Goal: Transaction & Acquisition: Book appointment/travel/reservation

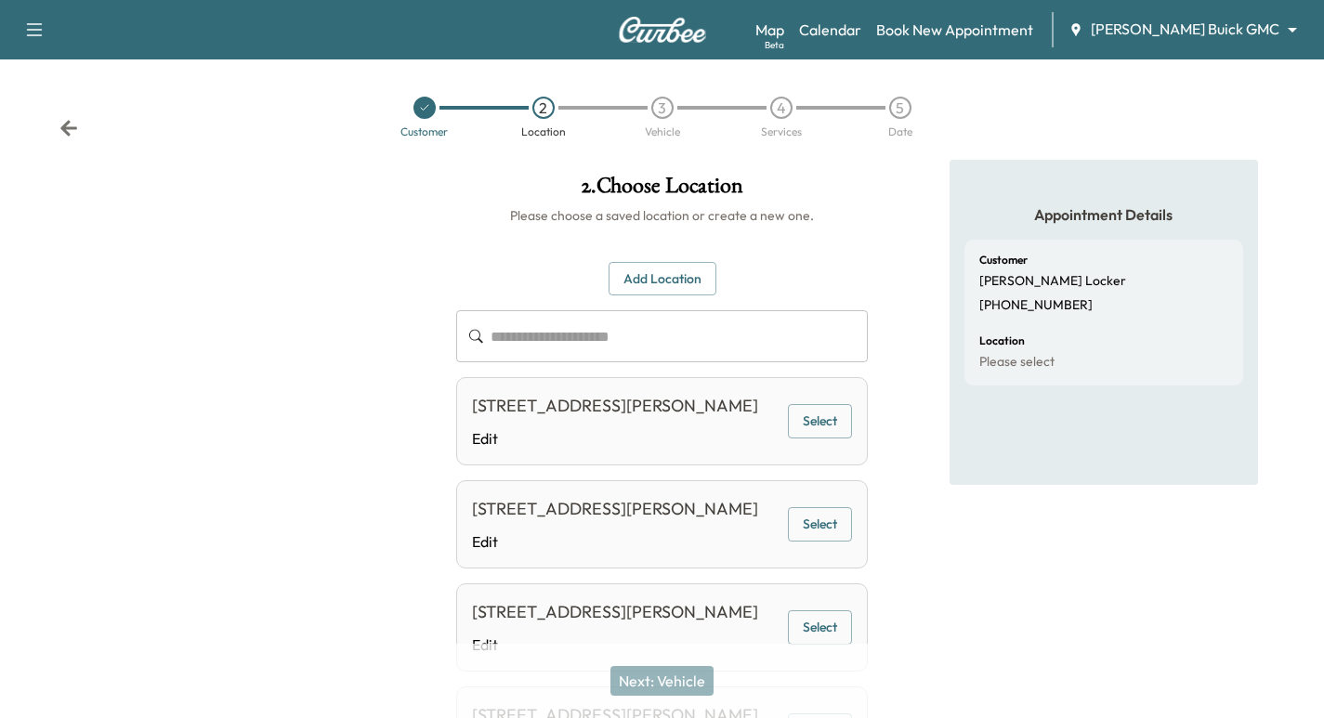
click at [413, 101] on div at bounding box center [424, 108] width 119 height 22
click at [417, 110] on div at bounding box center [424, 108] width 22 height 22
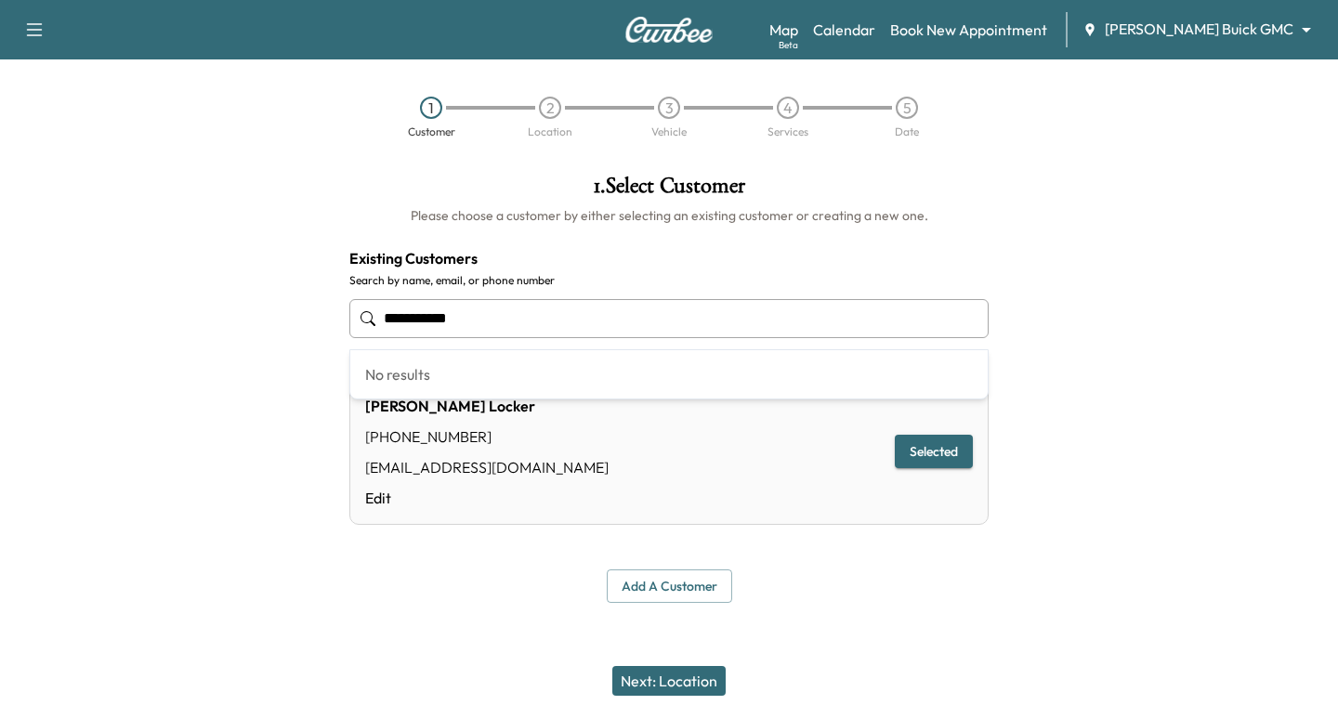
drag, startPoint x: 526, startPoint y: 312, endPoint x: 241, endPoint y: 297, distance: 285.7
click at [241, 297] on div "**********" at bounding box center [669, 389] width 1338 height 458
paste input "********"
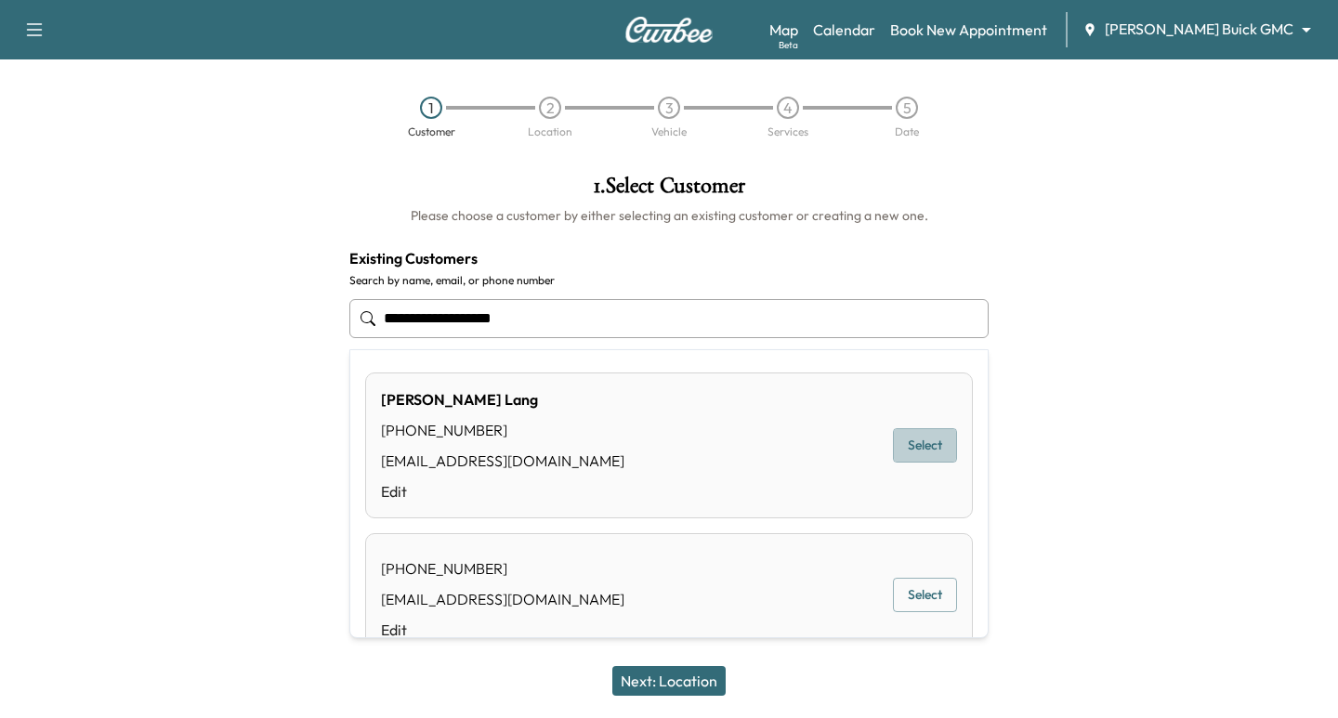
click at [896, 449] on button "Select" at bounding box center [925, 445] width 64 height 34
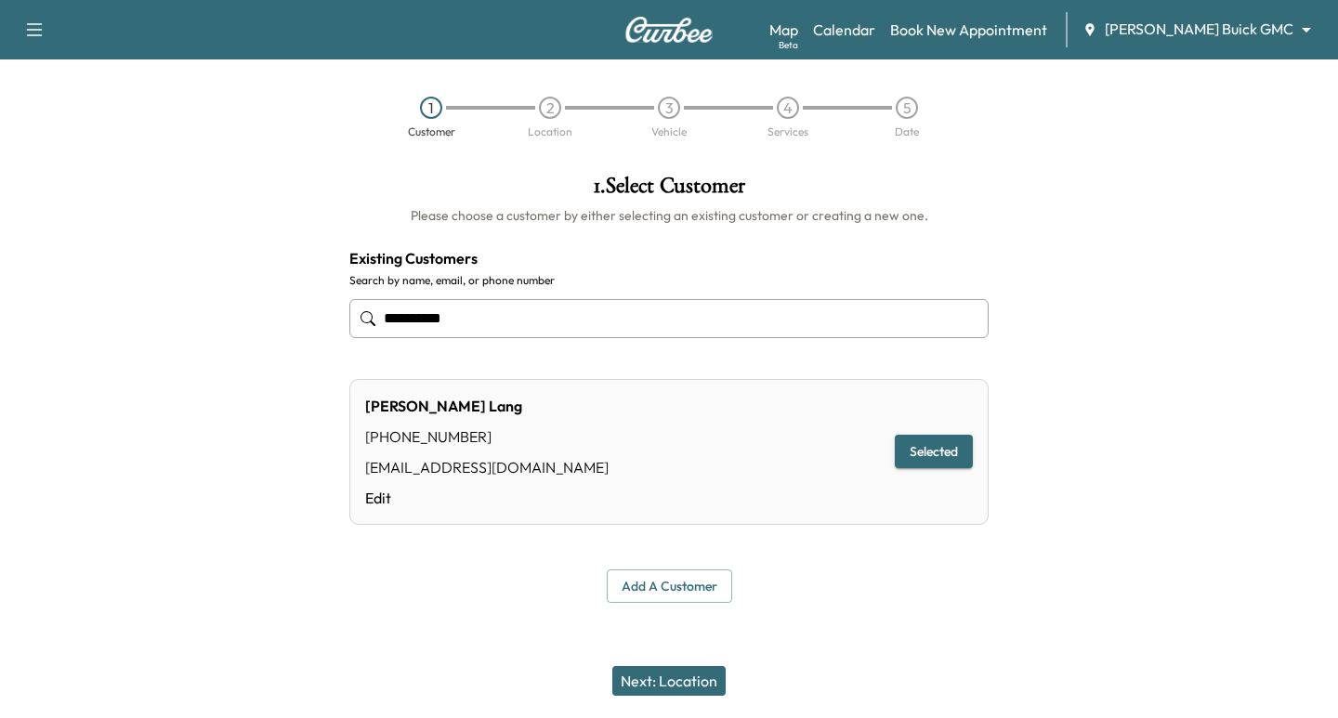
type input "**********"
click at [672, 678] on button "Next: Location" at bounding box center [668, 681] width 113 height 30
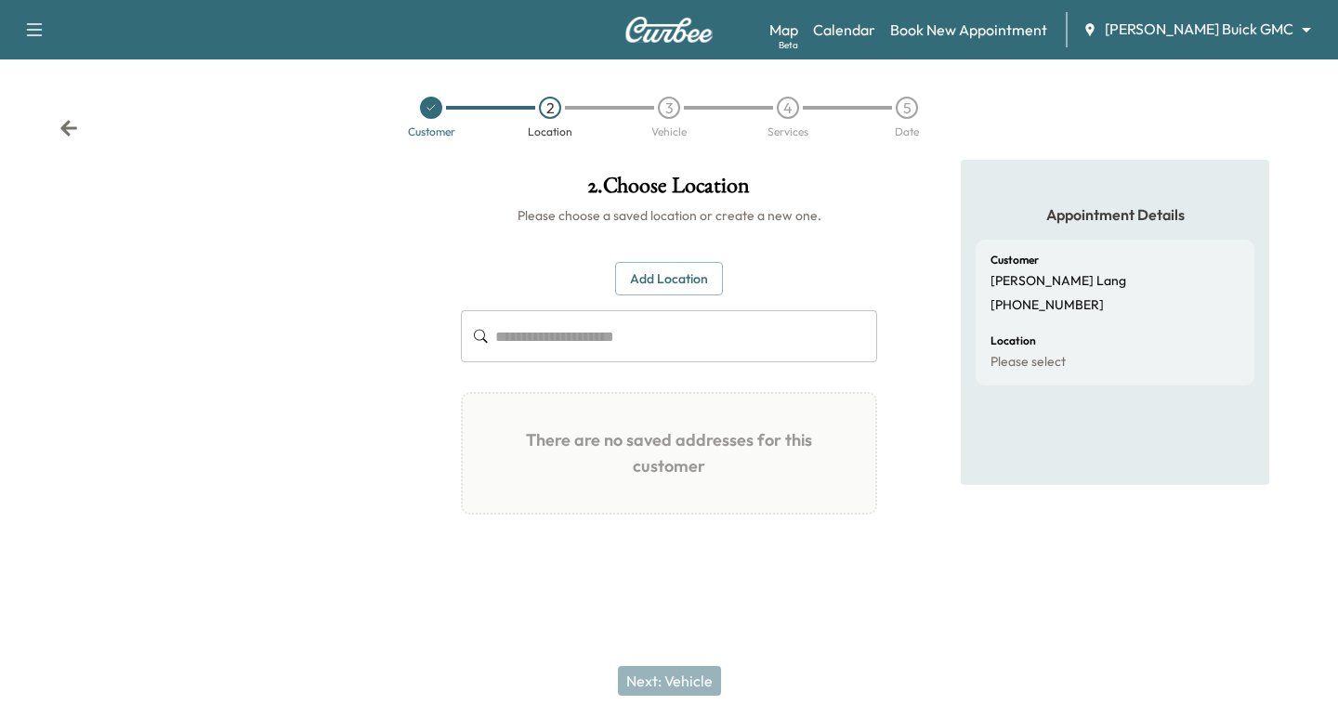
click at [685, 273] on button "Add Location" at bounding box center [669, 279] width 108 height 34
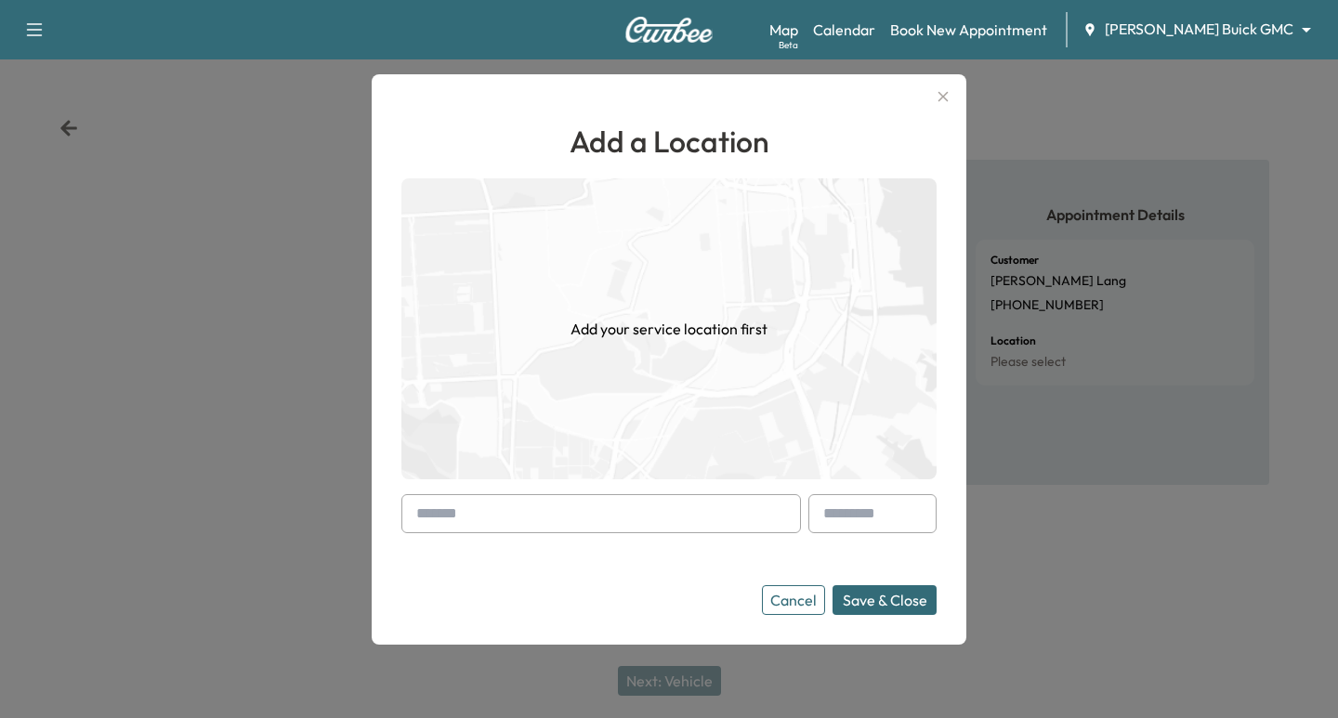
click at [587, 507] on input "text" at bounding box center [601, 513] width 400 height 39
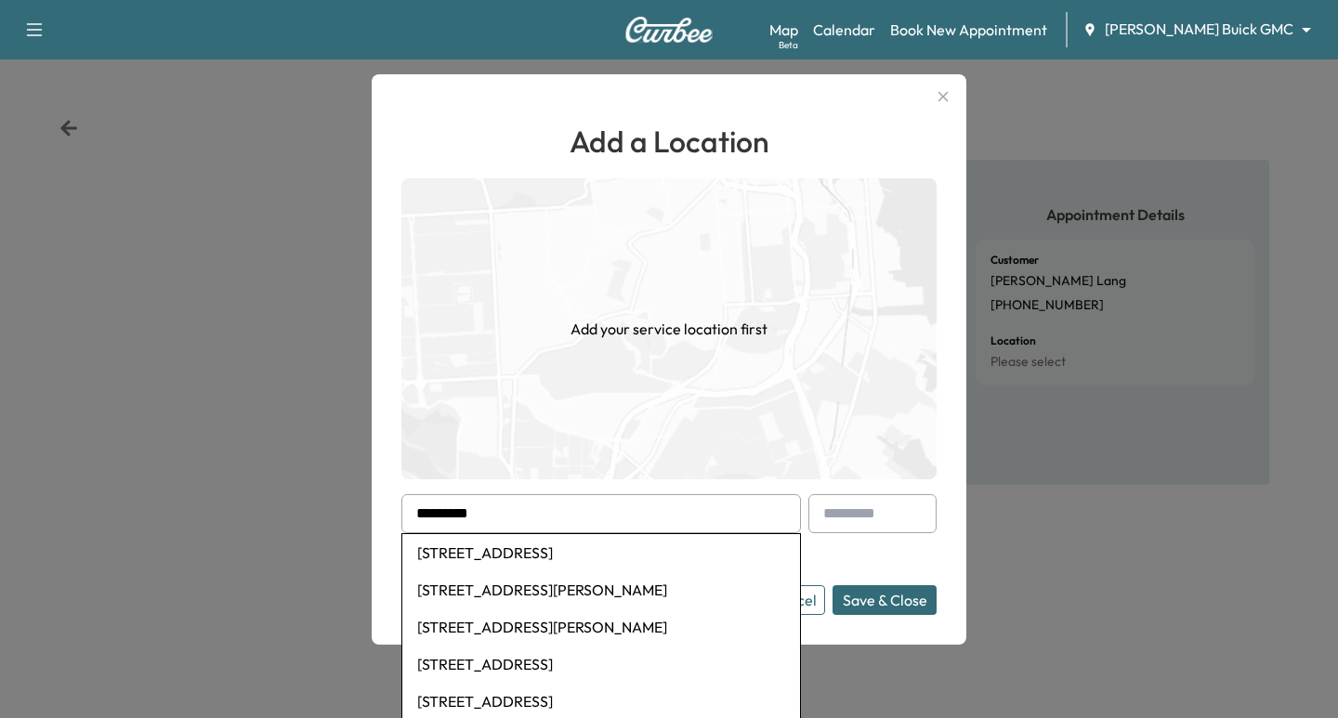
drag, startPoint x: 534, startPoint y: 547, endPoint x: 830, endPoint y: 584, distance: 297.7
click at [537, 547] on li "[STREET_ADDRESS]" at bounding box center [601, 552] width 398 height 37
type input "**********"
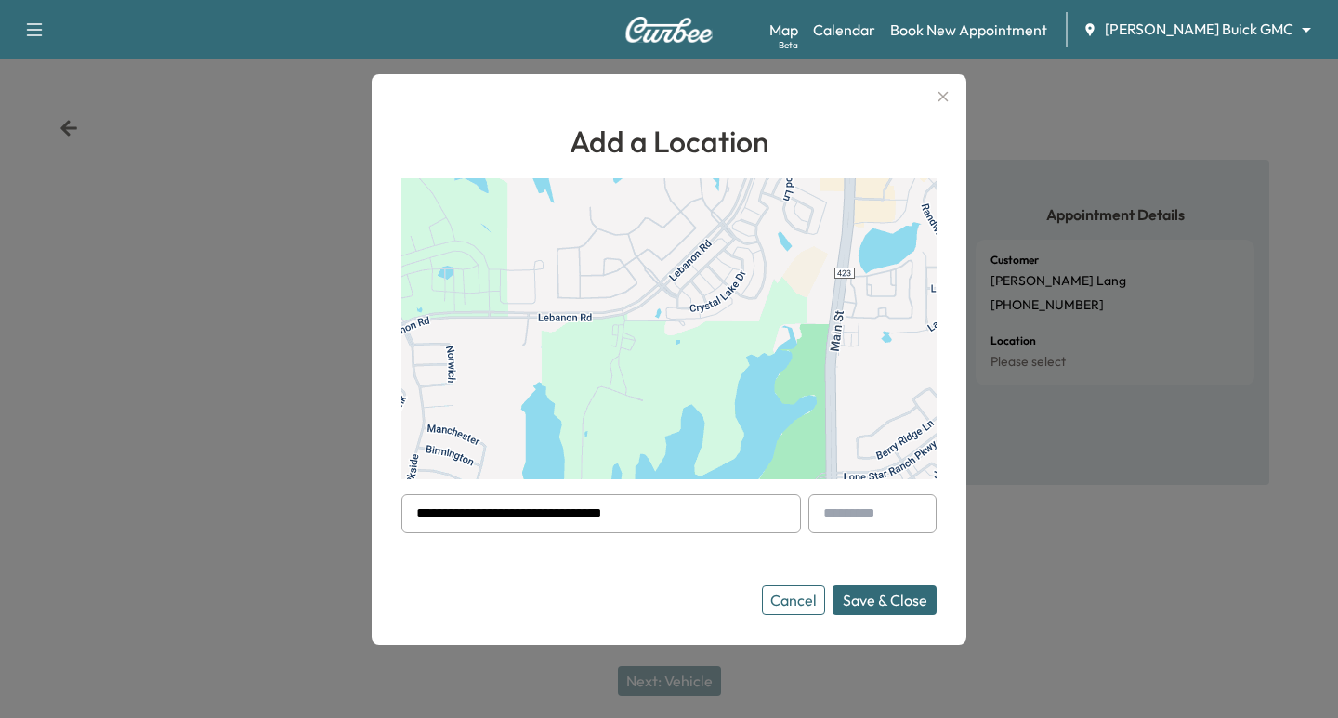
click at [872, 595] on button "Save & Close" at bounding box center [885, 600] width 104 height 30
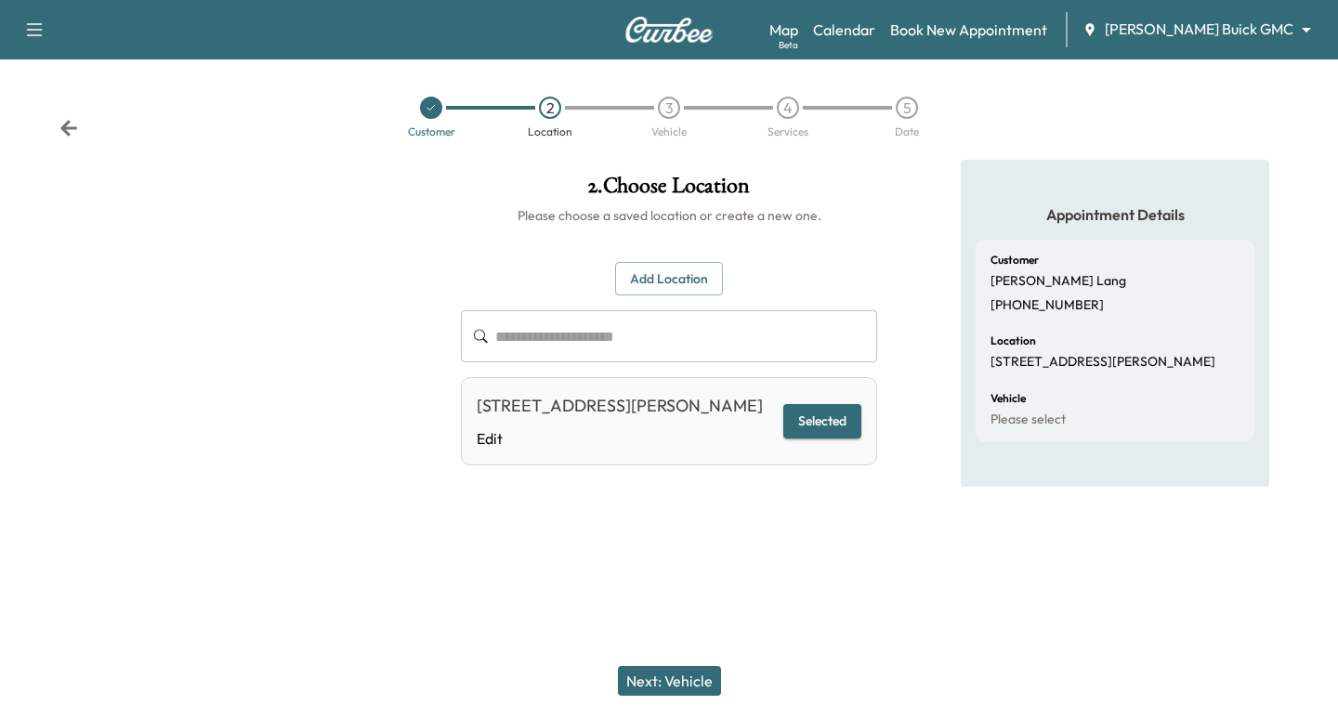
click at [677, 679] on button "Next: Vehicle" at bounding box center [669, 681] width 103 height 30
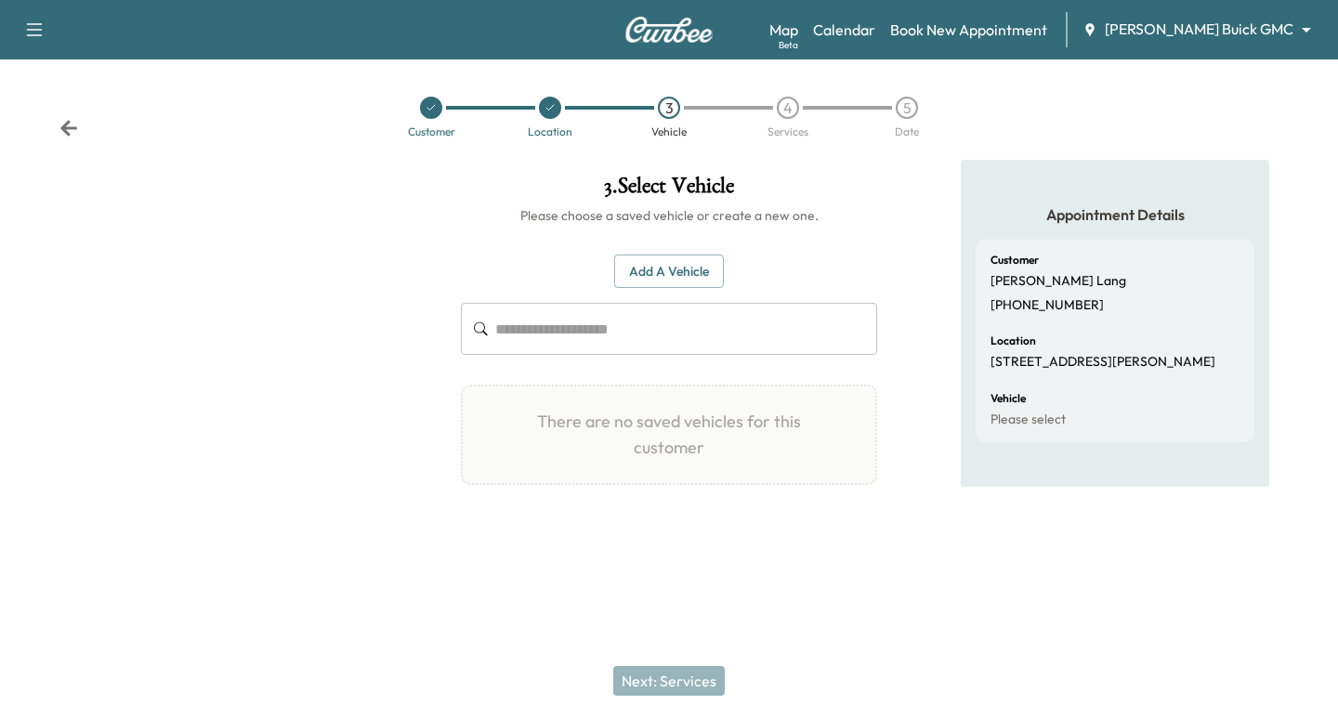
click at [672, 261] on button "Add a Vehicle" at bounding box center [669, 272] width 110 height 34
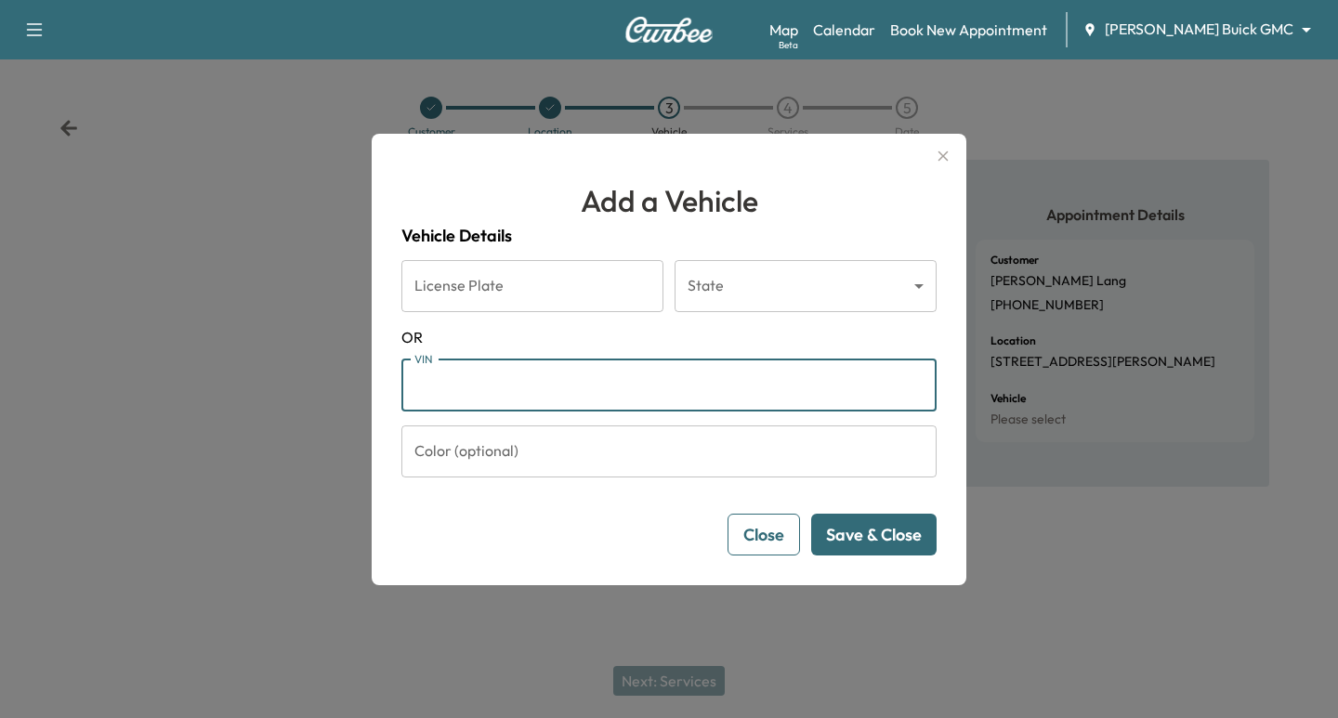
click at [469, 391] on input "VIN" at bounding box center [668, 386] width 535 height 52
paste input "**********"
type input "**********"
drag, startPoint x: 870, startPoint y: 545, endPoint x: 853, endPoint y: 560, distance: 22.4
click at [865, 544] on button "Save & Close" at bounding box center [873, 535] width 125 height 42
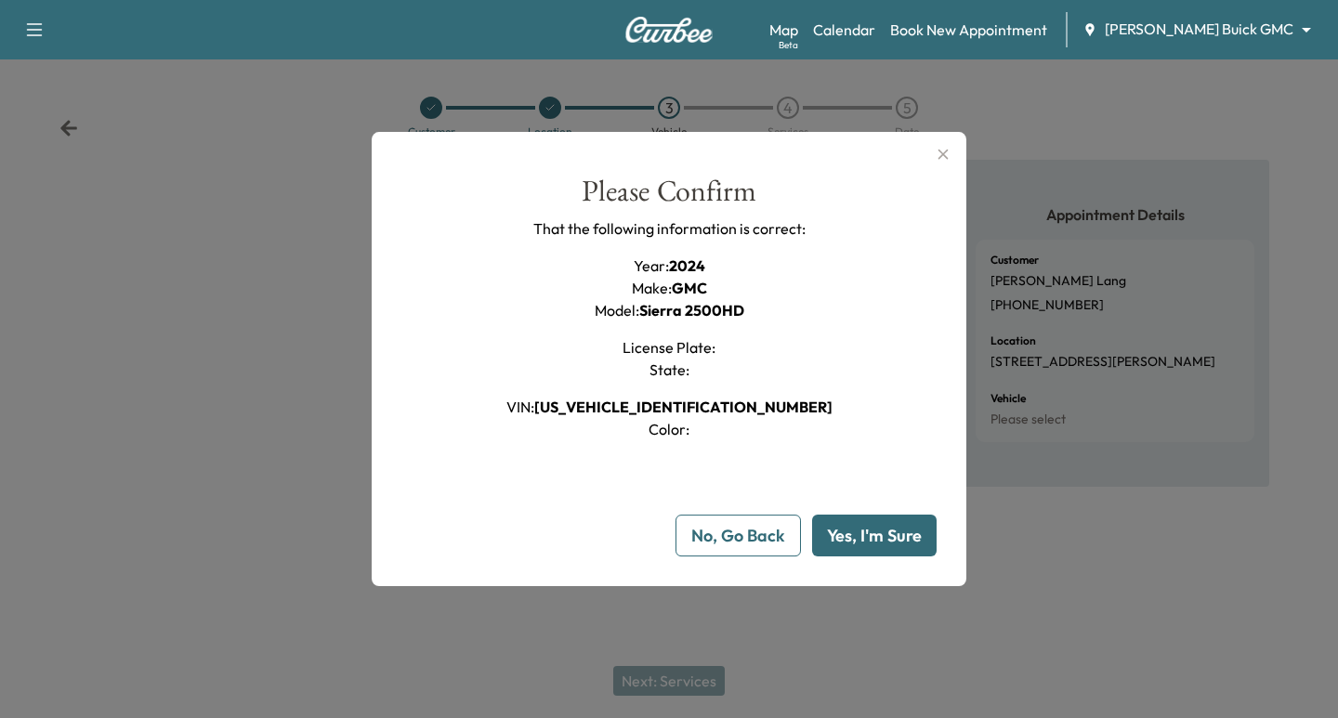
click at [862, 536] on button "Yes, I'm Sure" at bounding box center [874, 536] width 125 height 42
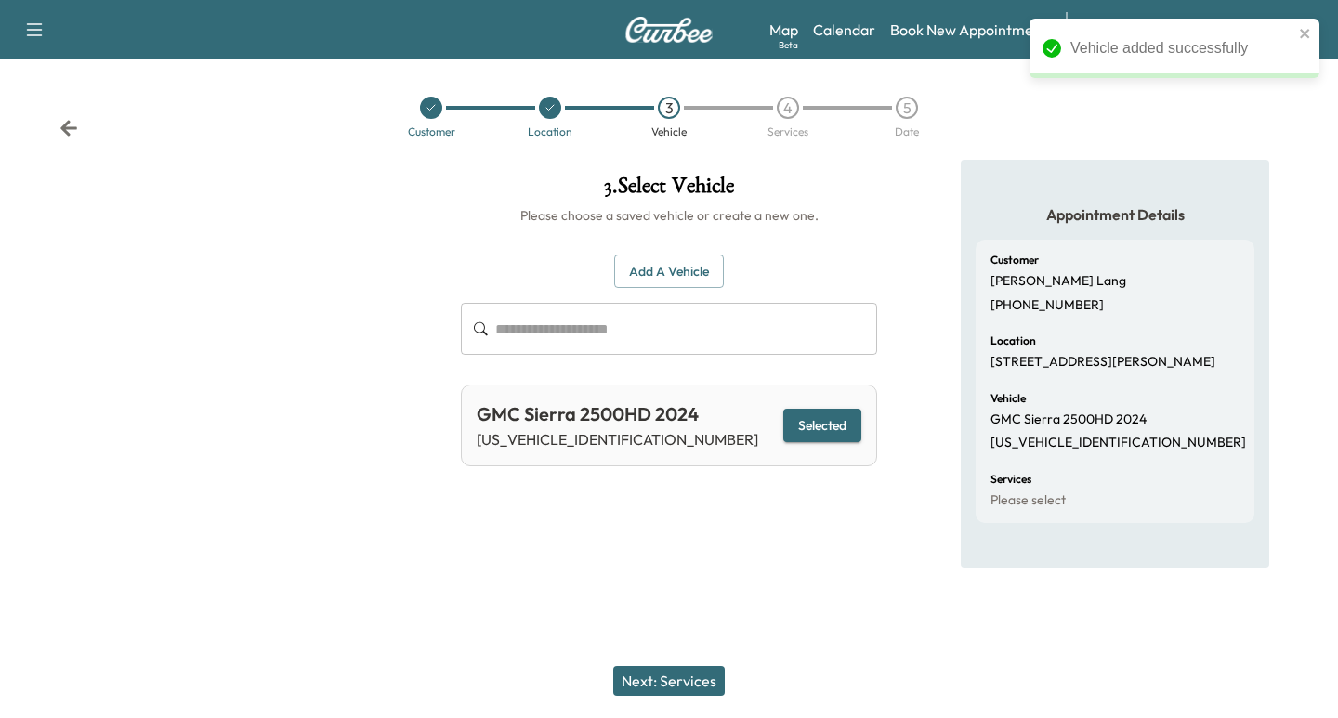
click at [678, 680] on button "Next: Services" at bounding box center [669, 681] width 112 height 30
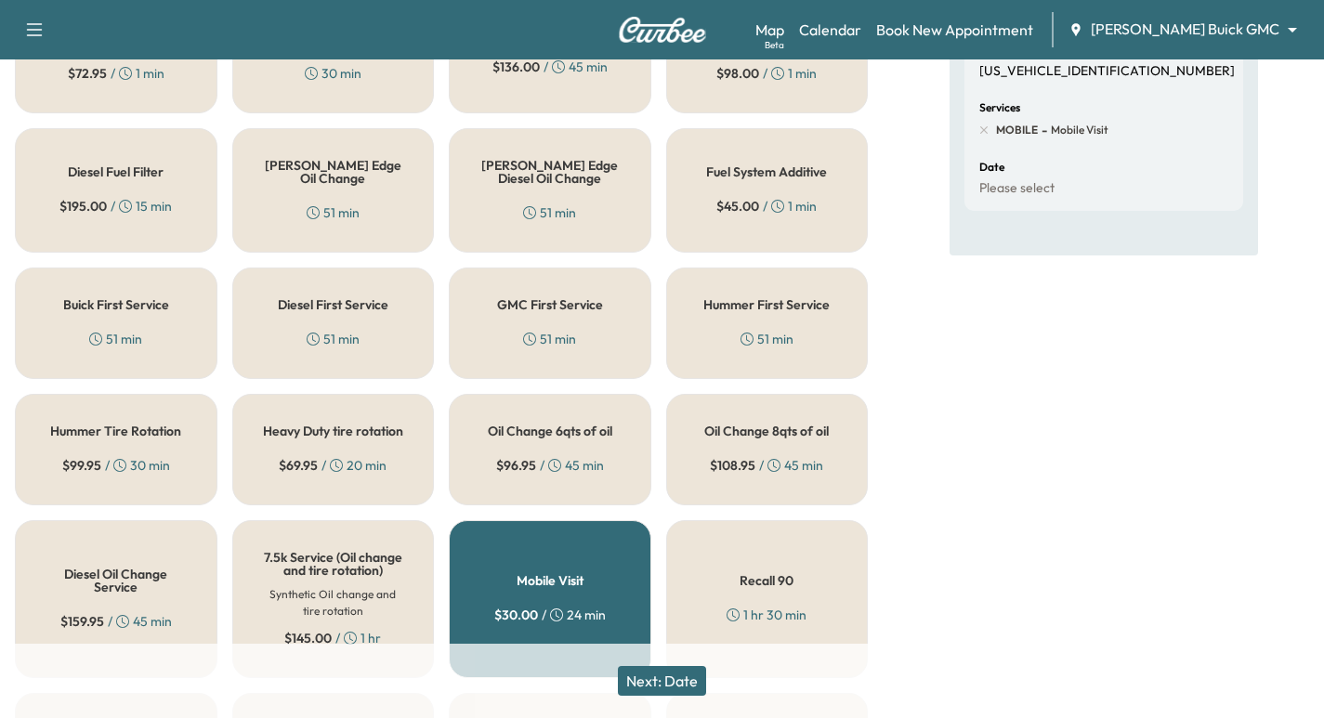
scroll to position [348, 0]
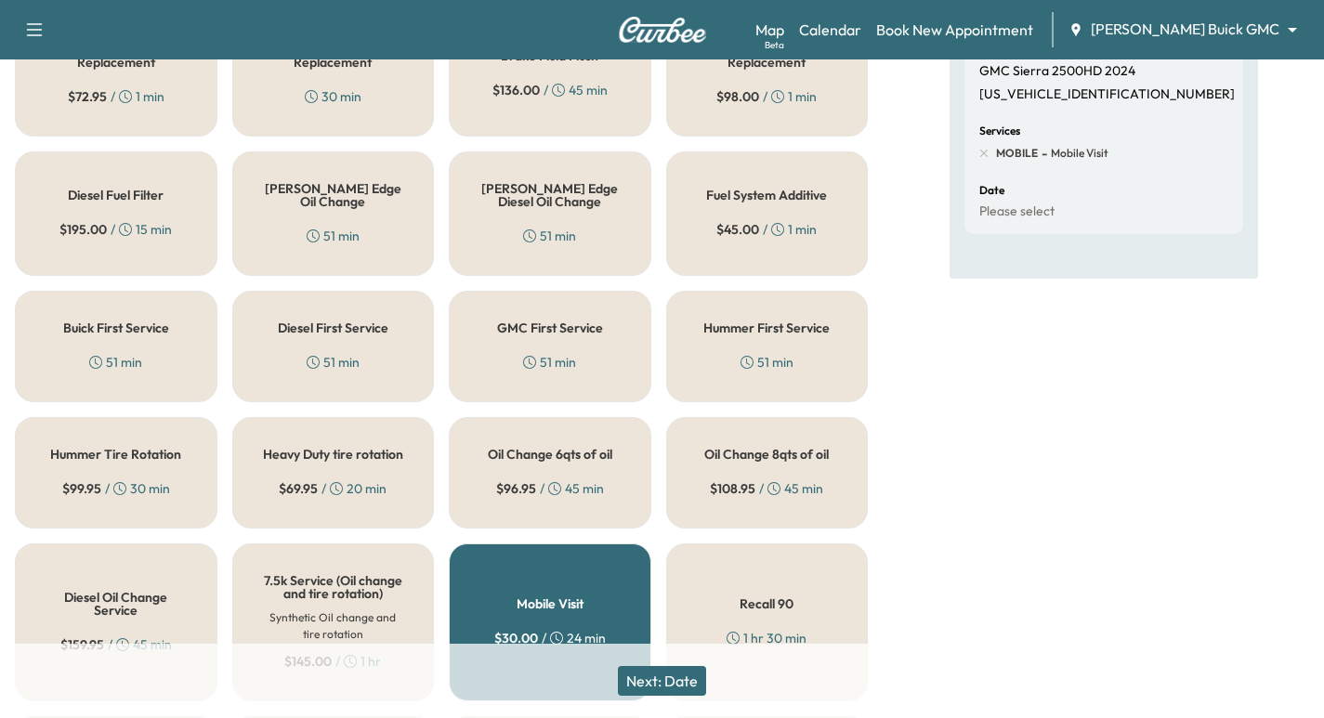
click at [368, 186] on div "[PERSON_NAME] Edge Oil Change 51 min" at bounding box center [333, 213] width 203 height 125
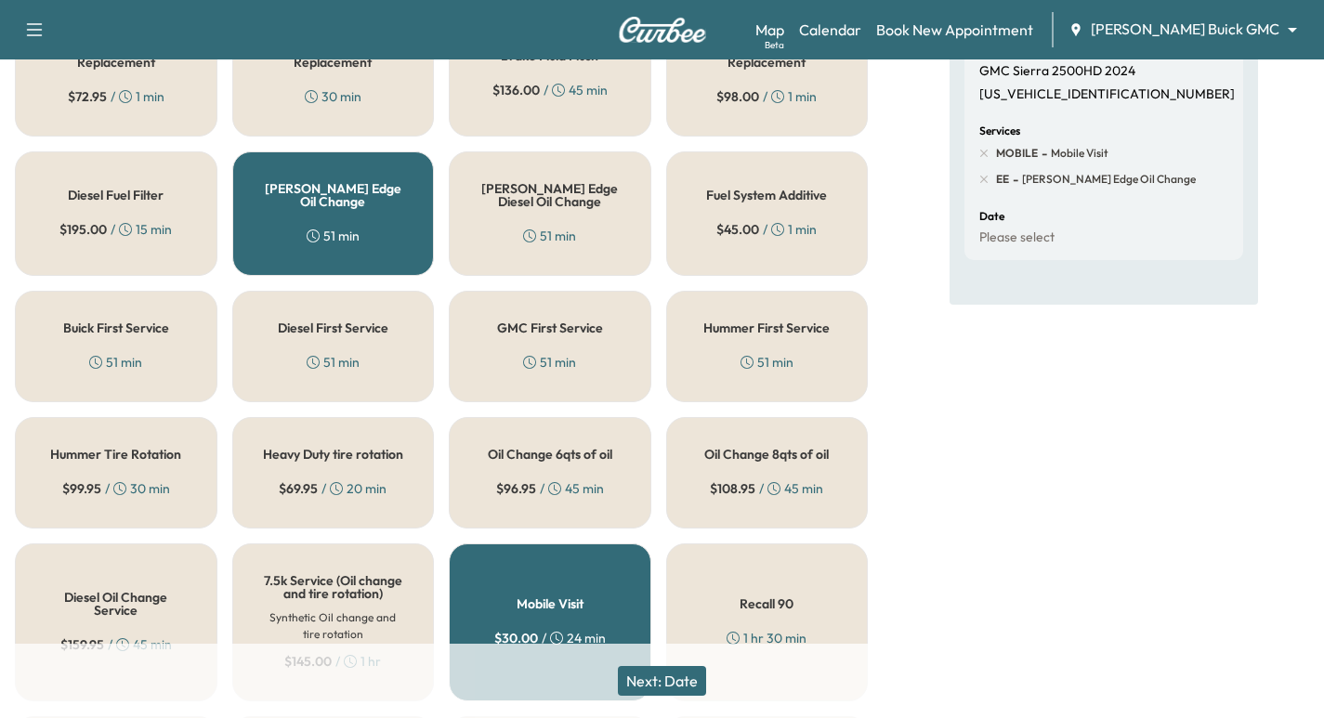
click at [673, 667] on button "Next: Date" at bounding box center [662, 681] width 88 height 30
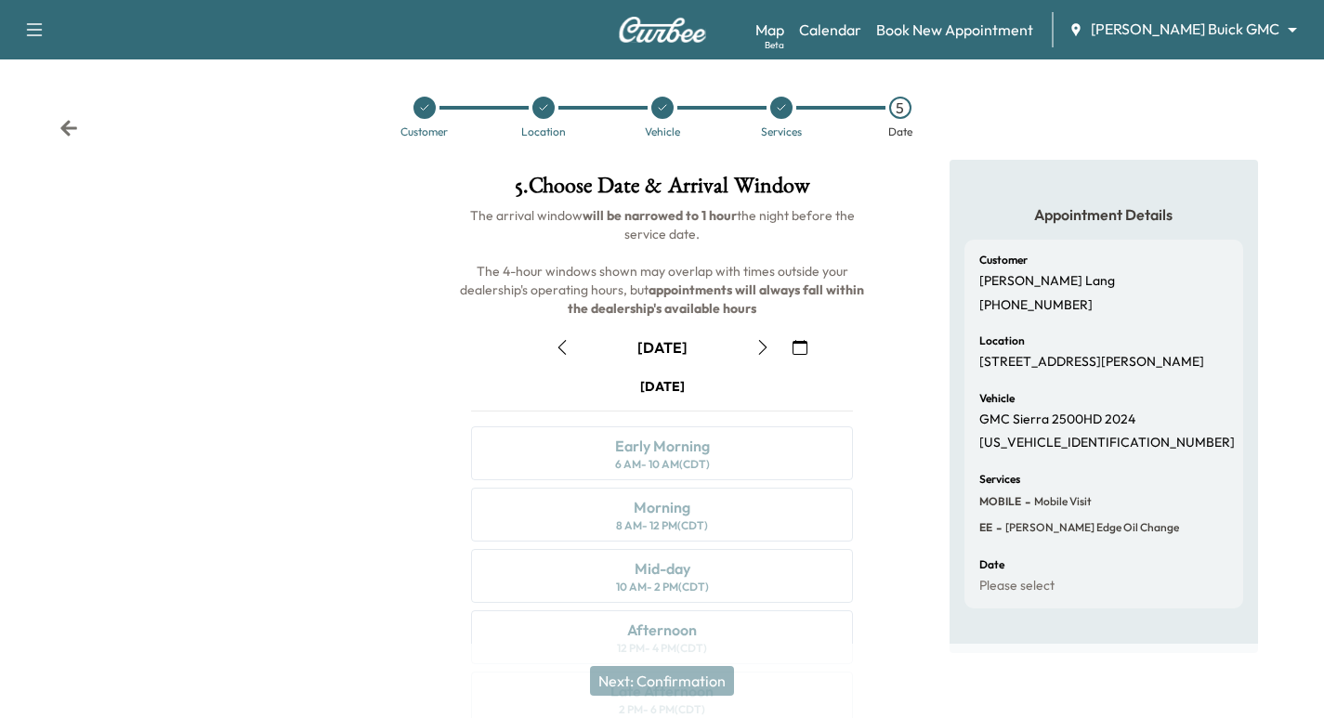
scroll to position [212, 0]
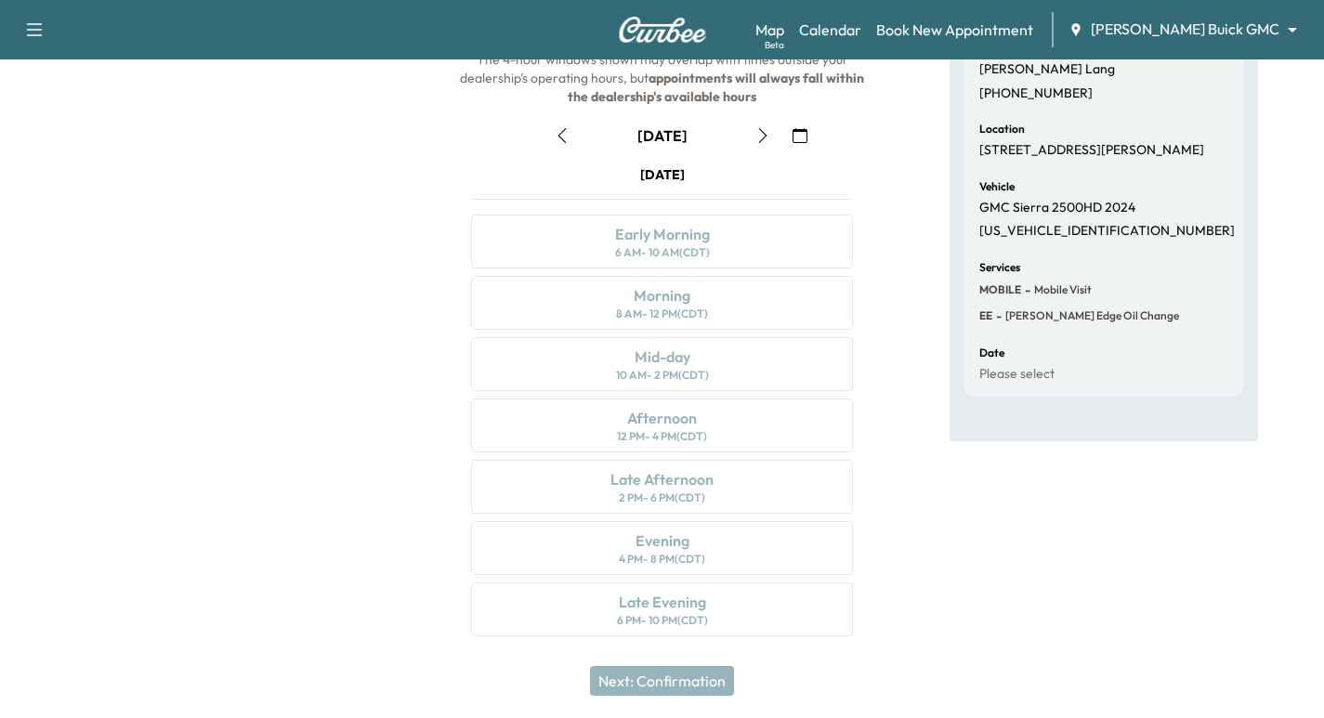
click at [764, 141] on icon "button" at bounding box center [762, 135] width 15 height 15
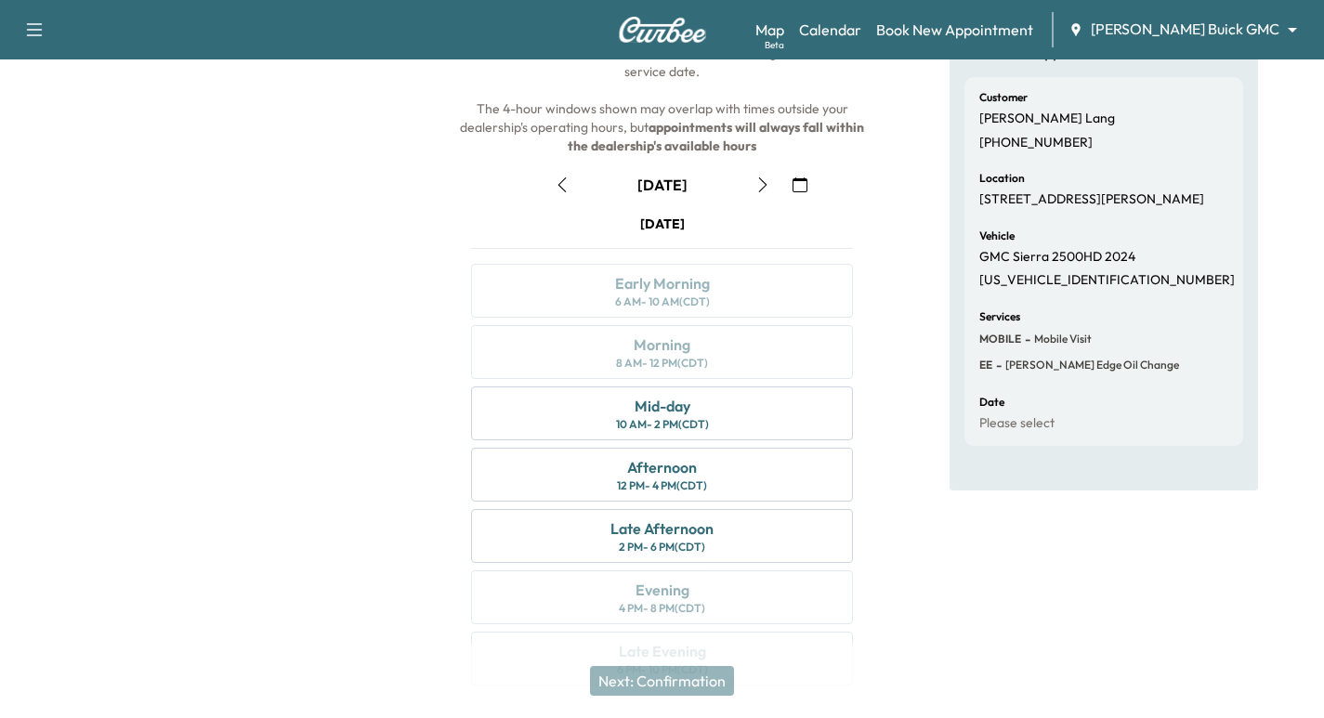
scroll to position [186, 0]
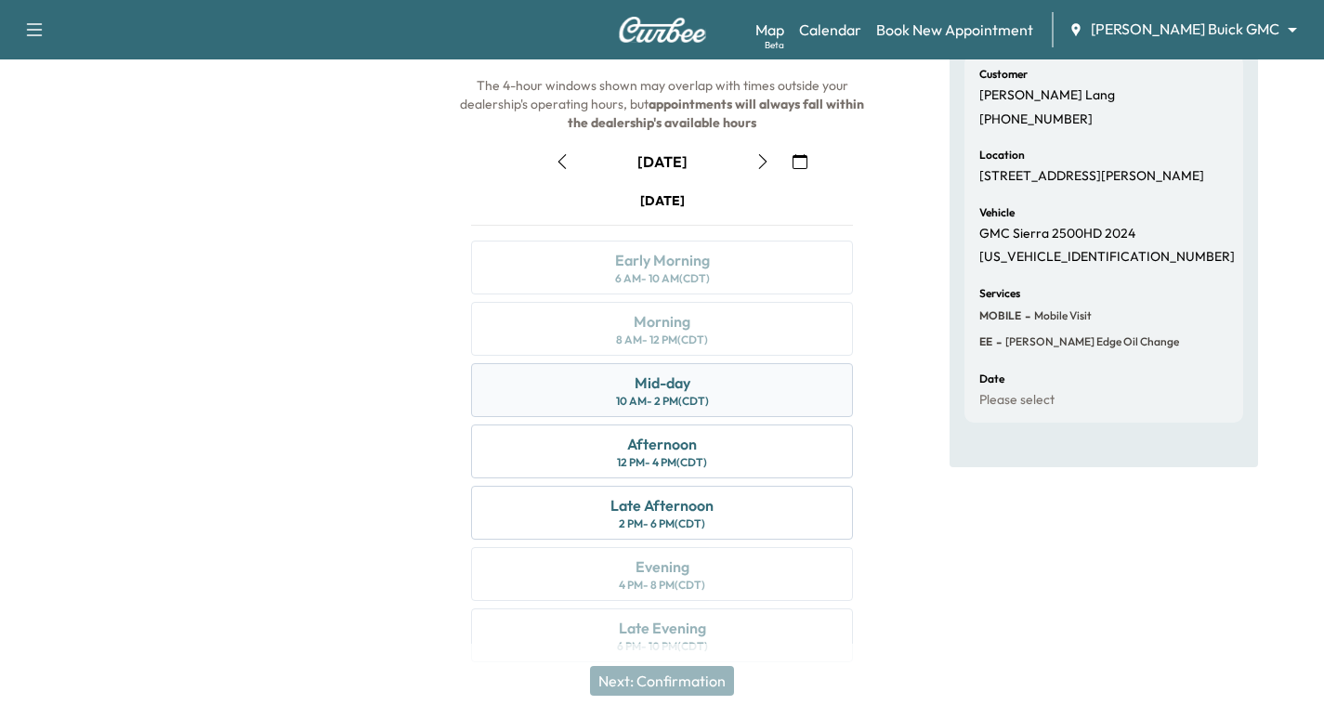
click at [663, 397] on div "10 AM - 2 PM (CDT)" at bounding box center [662, 401] width 93 height 15
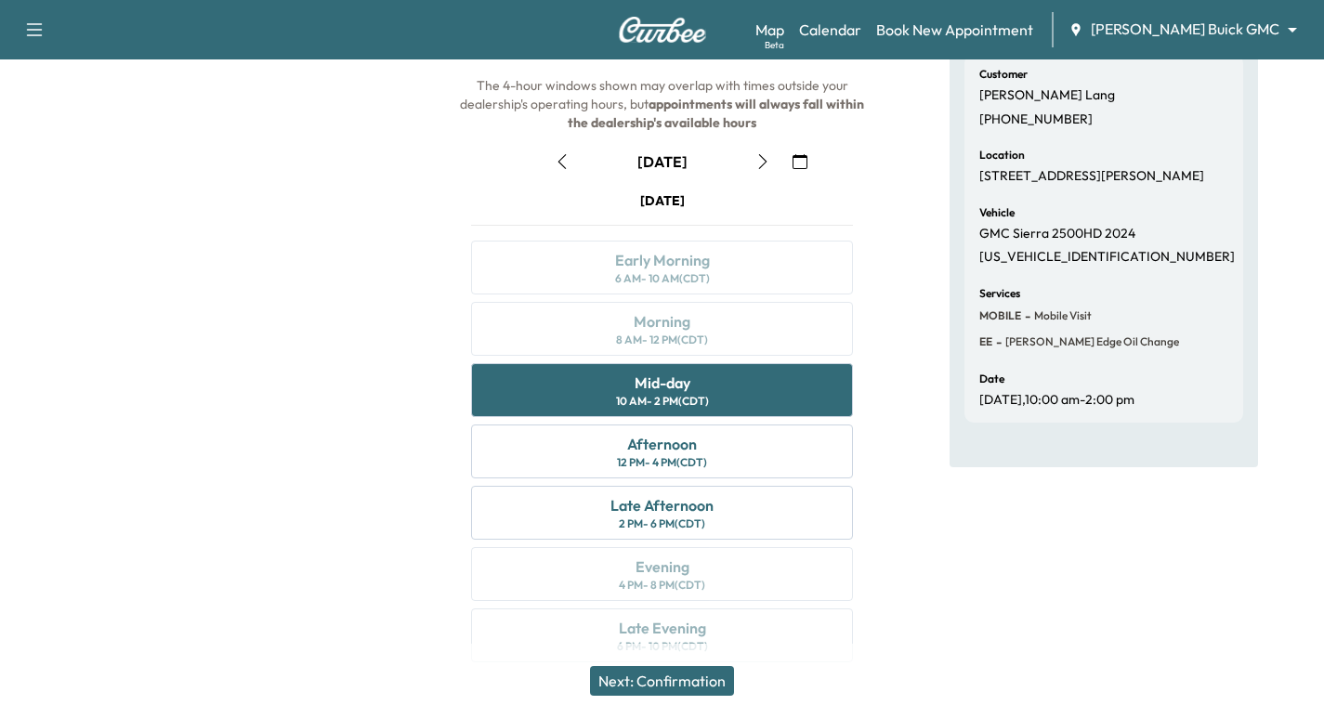
scroll to position [212, 0]
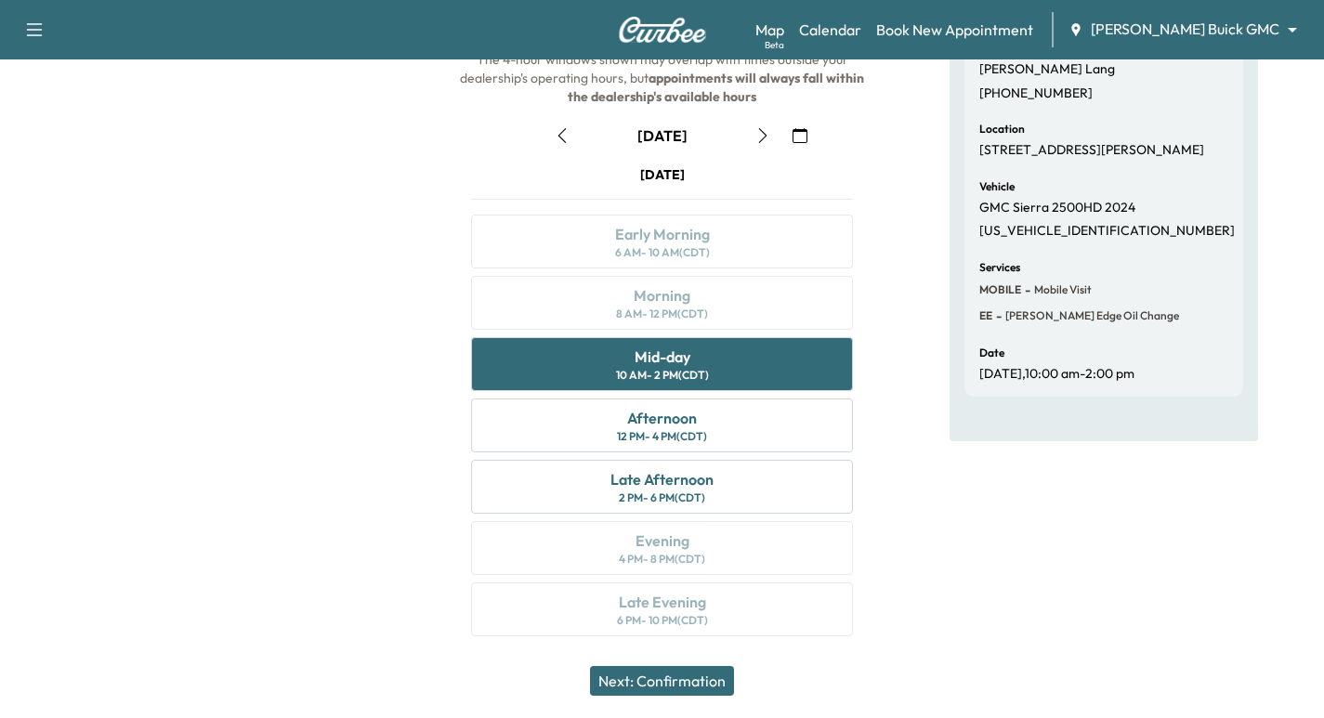
click at [649, 688] on button "Next: Confirmation" at bounding box center [662, 681] width 144 height 30
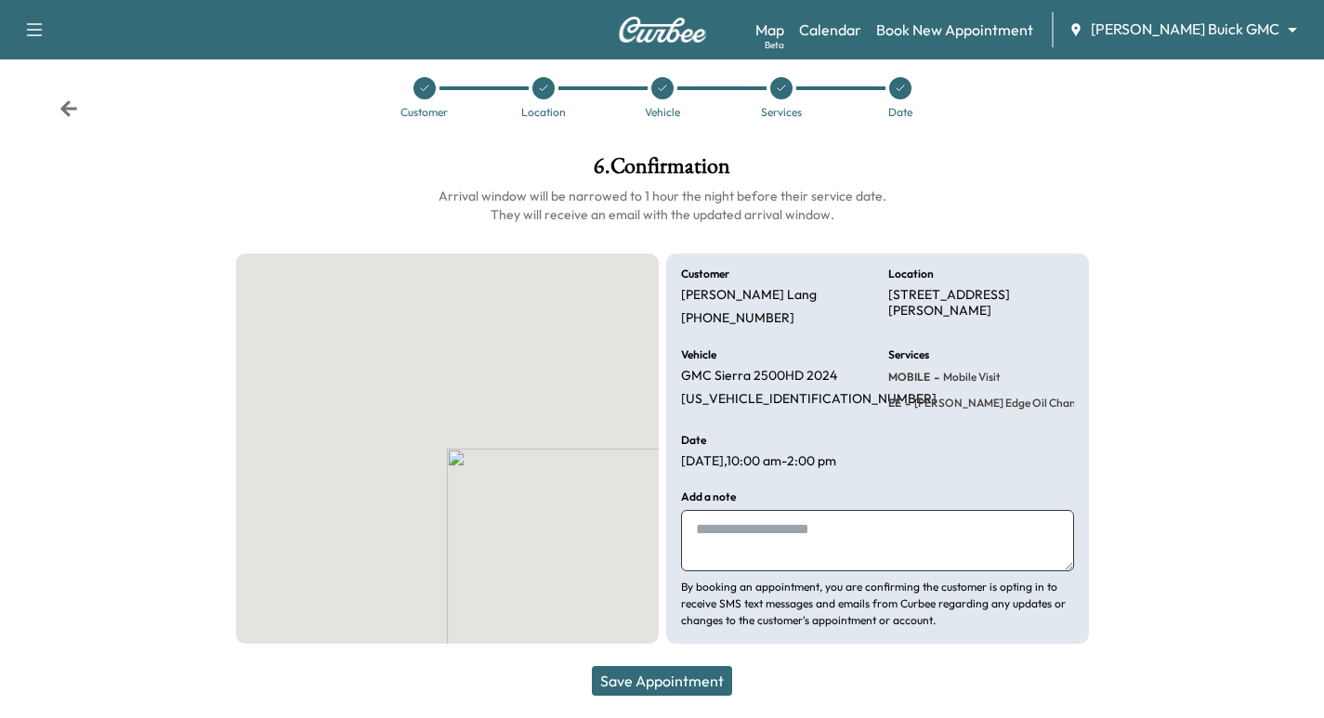
scroll to position [20, 0]
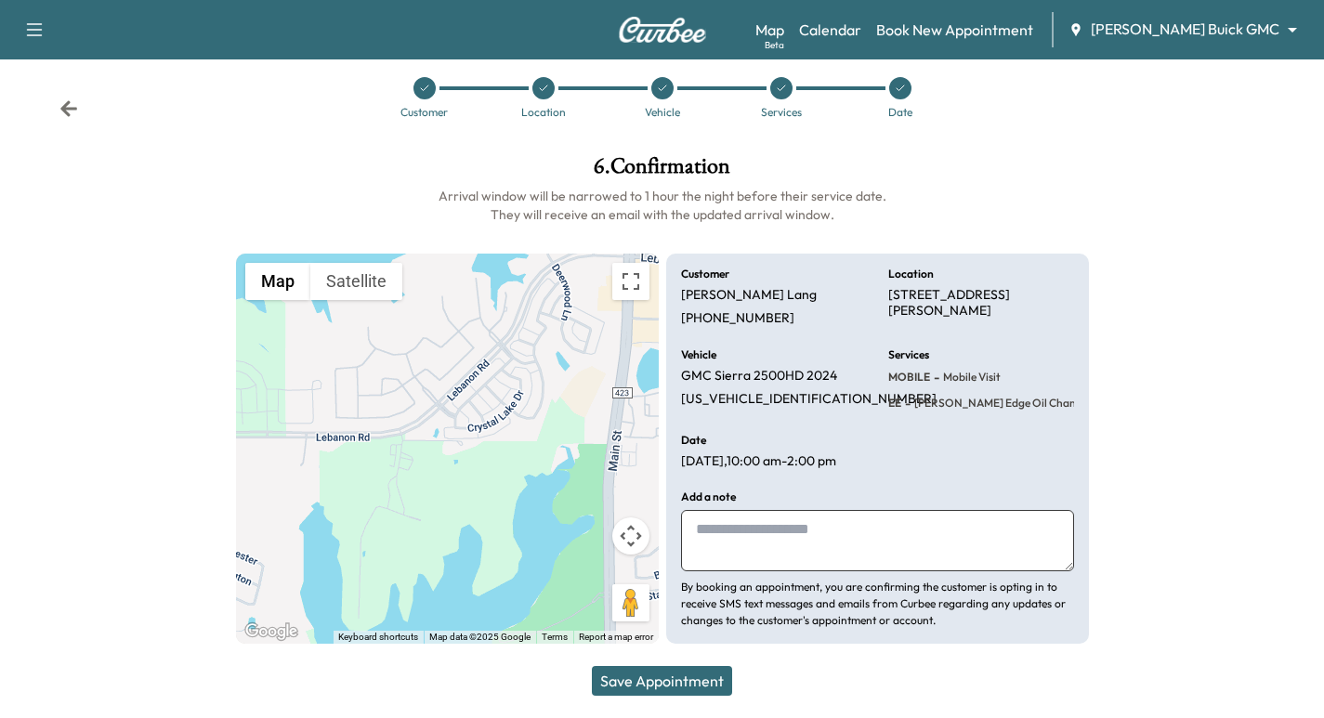
click at [721, 675] on button "Save Appointment" at bounding box center [662, 681] width 140 height 30
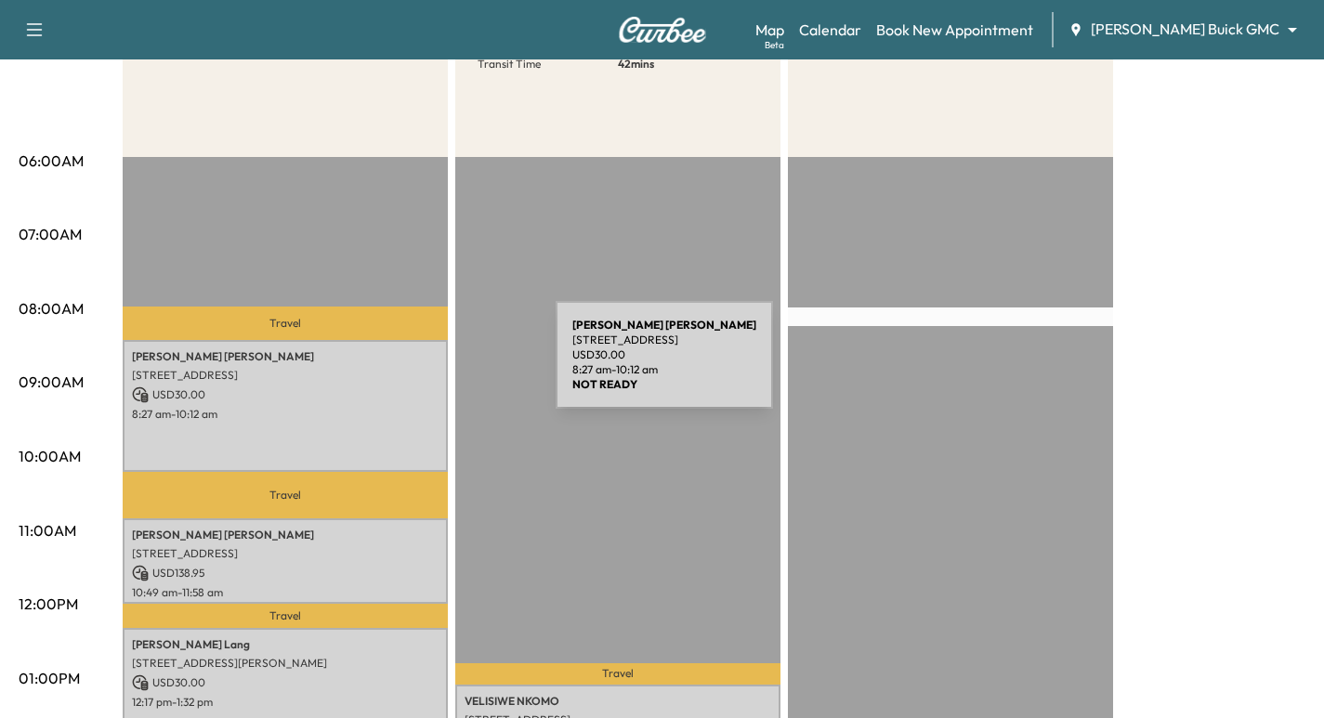
scroll to position [650, 0]
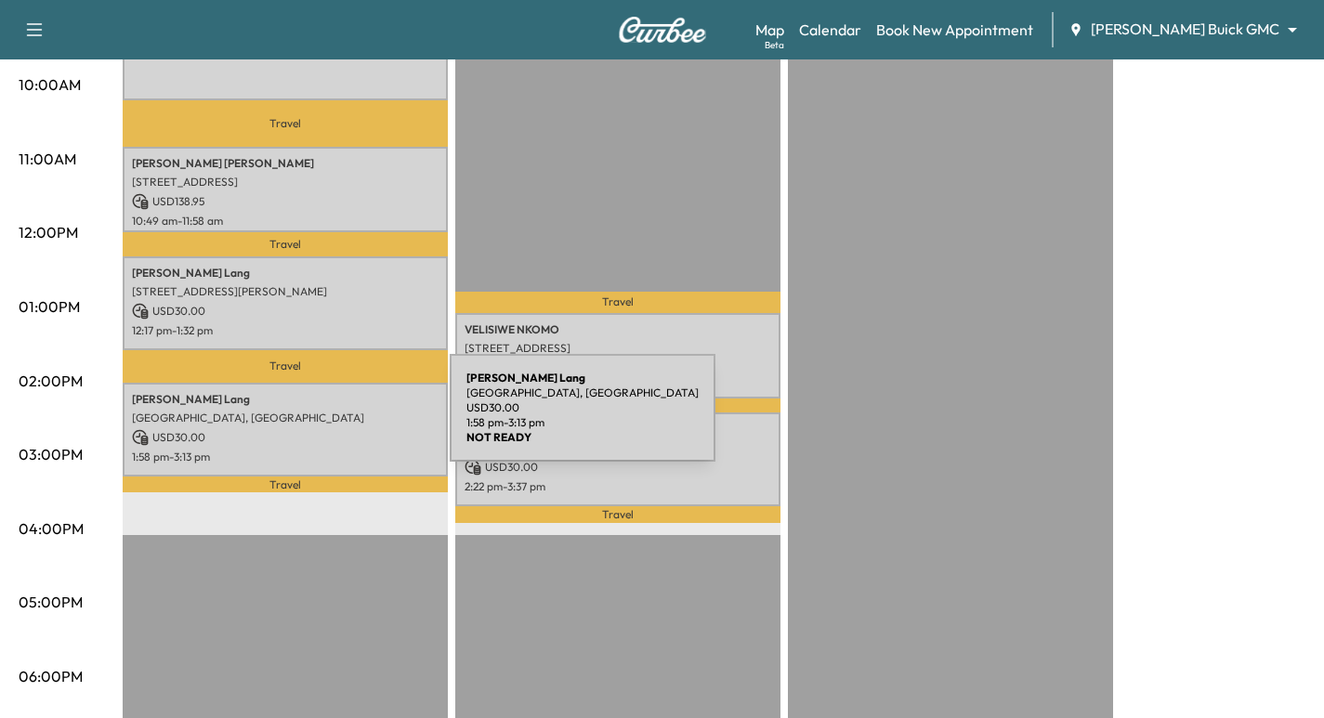
click at [310, 419] on div "[PERSON_NAME] American Dr, [GEOGRAPHIC_DATA], [GEOGRAPHIC_DATA] USD 30.00 1:58 …" at bounding box center [285, 430] width 325 height 94
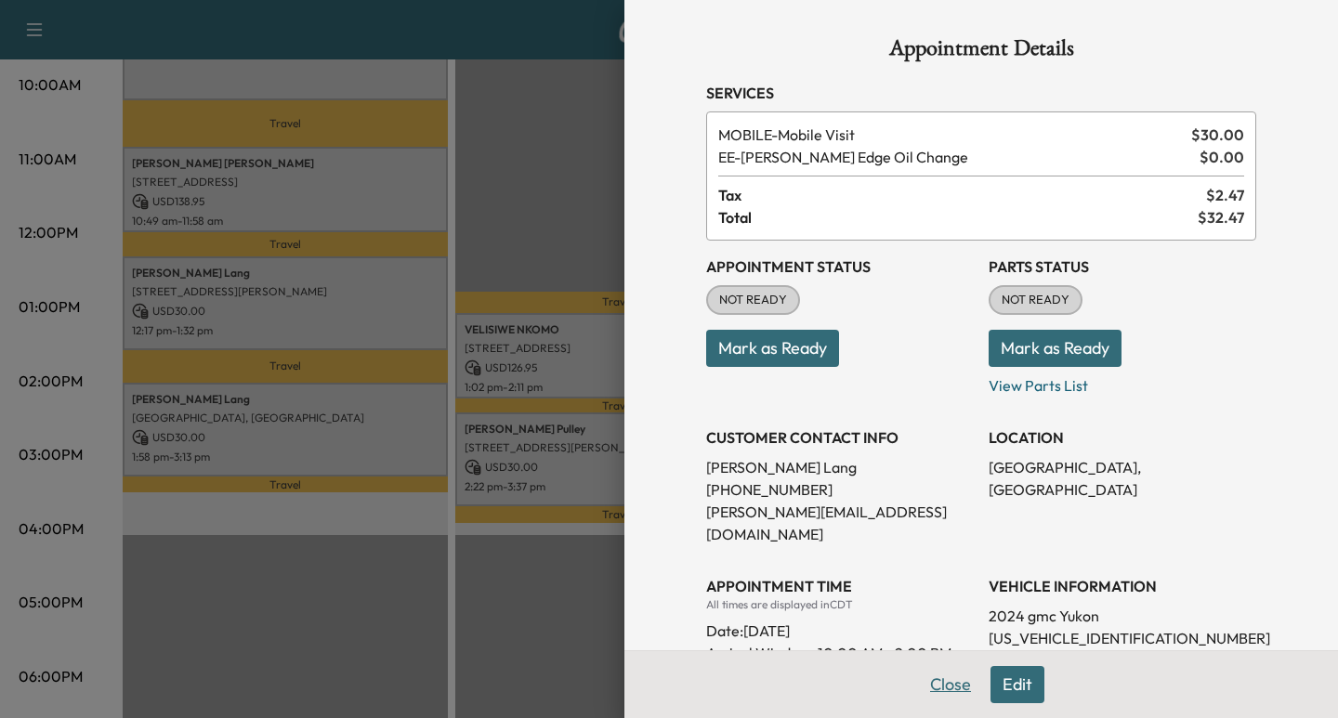
click at [929, 681] on button "Close" at bounding box center [950, 684] width 65 height 37
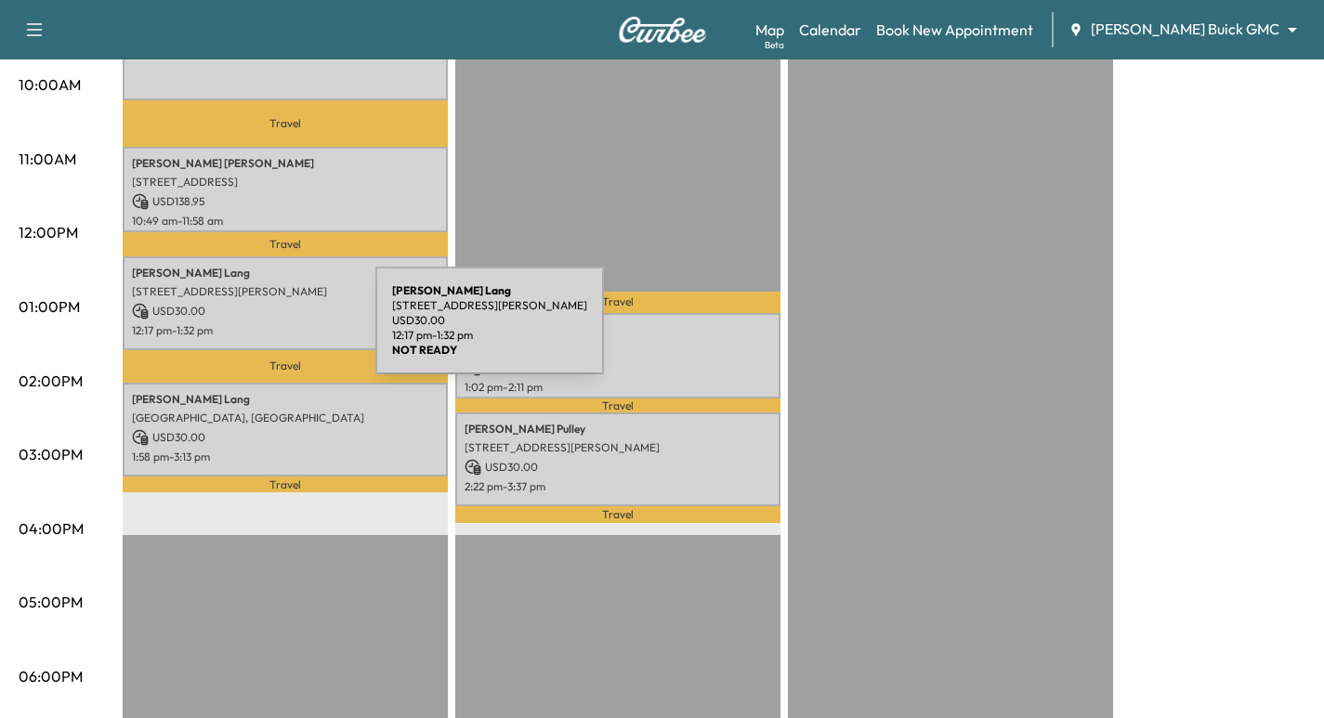
scroll to position [627, 0]
